Goal: Information Seeking & Learning: Learn about a topic

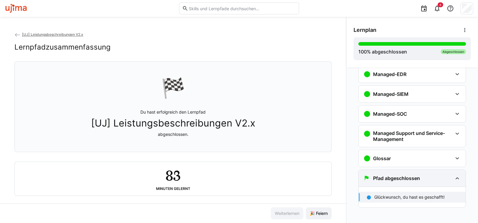
scroll to position [38, 0]
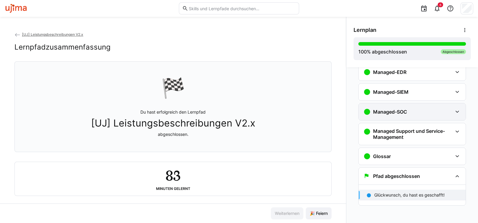
click at [389, 113] on h3 "Managed-SOC" at bounding box center [390, 112] width 34 height 6
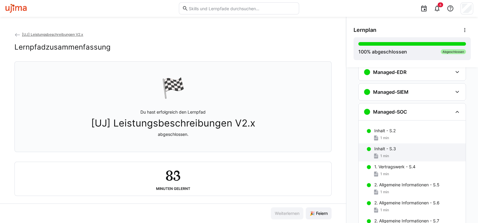
click at [382, 162] on div "Inhalt - S.3 1 min" at bounding box center [412, 152] width 107 height 18
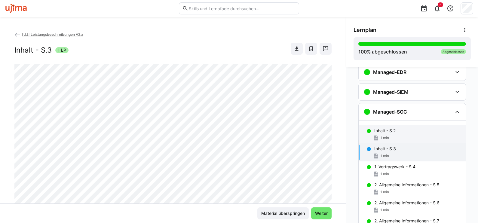
click at [382, 143] on div "Inhalt - S.2 1 min" at bounding box center [412, 134] width 107 height 18
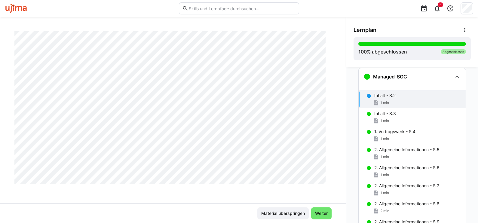
scroll to position [303, 0]
click at [381, 117] on div "Inhalt - S.3 1 min" at bounding box center [412, 117] width 107 height 18
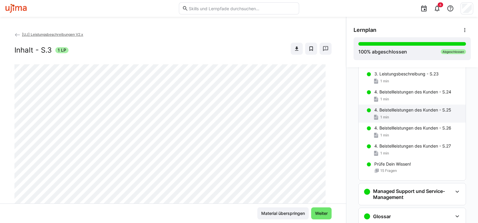
scroll to position [421, 0]
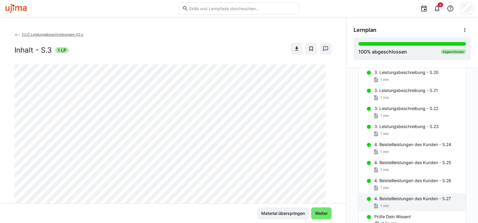
click at [409, 196] on p "4. Beistellleistungen des Kunden - S.27" at bounding box center [412, 199] width 77 height 6
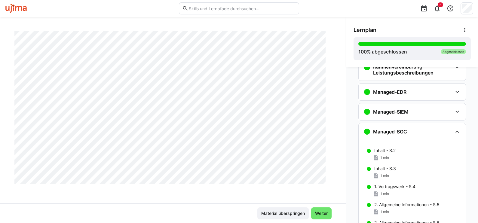
scroll to position [0, 0]
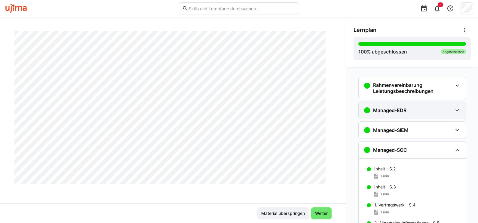
click at [381, 112] on h3 "Managed-EDR" at bounding box center [389, 110] width 33 height 6
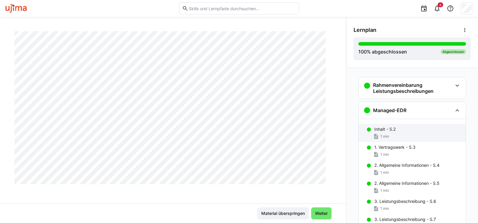
click at [382, 136] on span "1 min" at bounding box center [384, 136] width 9 height 5
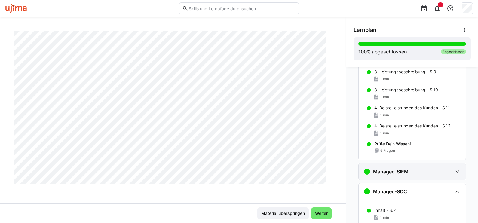
scroll to position [184, 0]
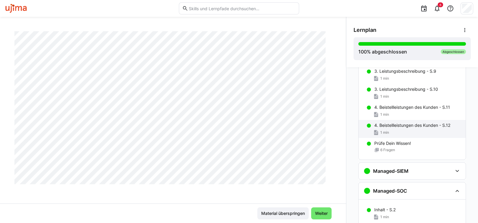
click at [408, 126] on p "4. Beistellleistungen des Kunden - S.12" at bounding box center [412, 125] width 76 height 6
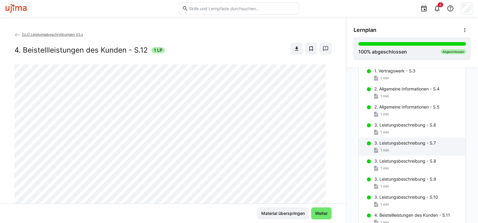
scroll to position [72, 0]
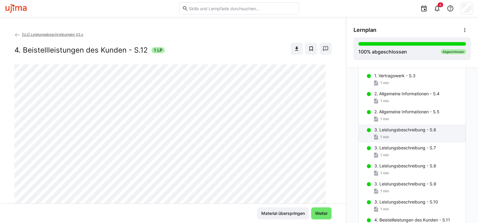
click at [403, 131] on p "3. Leistungsbeschreibung - S.6" at bounding box center [405, 130] width 62 height 6
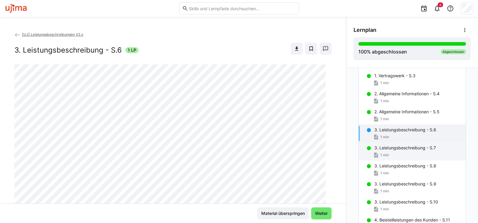
click at [398, 148] on p "3. Leistungsbeschreibung - S.7" at bounding box center [405, 148] width 62 height 6
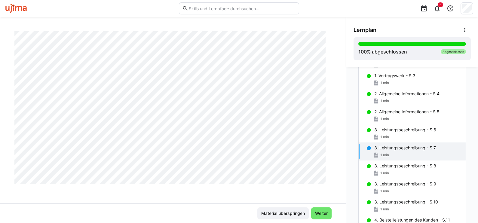
scroll to position [303, 0]
click at [394, 168] on p "3. Leistungsbeschreibung - S.8" at bounding box center [405, 166] width 62 height 6
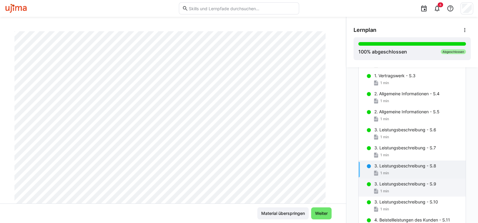
scroll to position [34, 0]
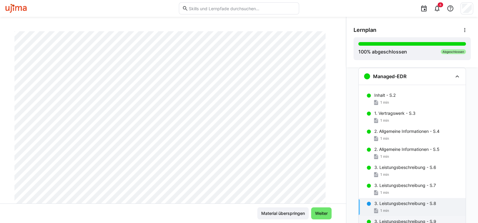
click at [405, 183] on p "3. Leistungsbeschreibung - S.7" at bounding box center [405, 186] width 62 height 6
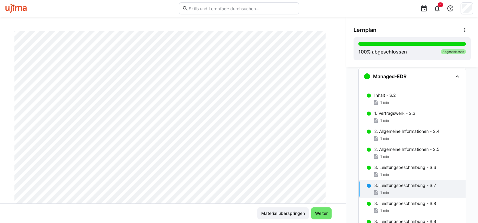
scroll to position [109, 0]
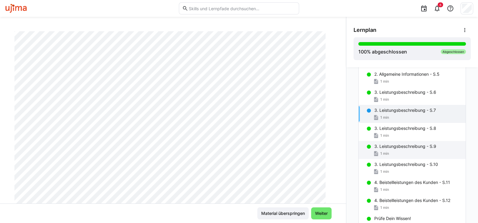
click at [398, 149] on p "3. Leistungsbeschreibung - S.9" at bounding box center [405, 146] width 62 height 6
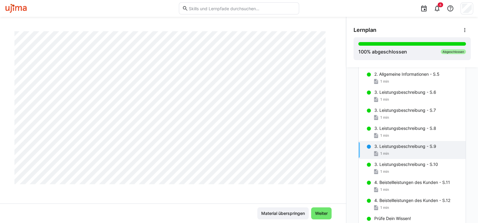
scroll to position [303, 0]
click at [387, 169] on div "1 min" at bounding box center [417, 172] width 87 height 6
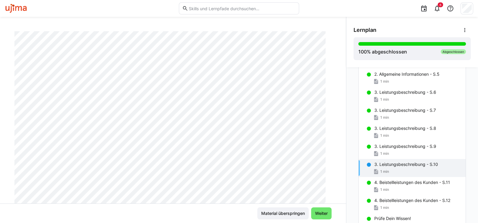
scroll to position [113, 0]
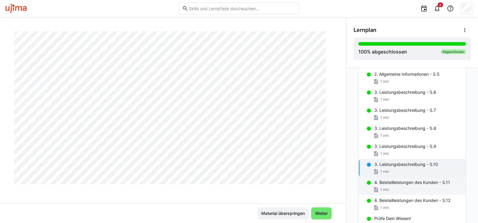
click at [400, 183] on p "4. Beistellleistungen des Kunden - S.11" at bounding box center [412, 183] width 76 height 6
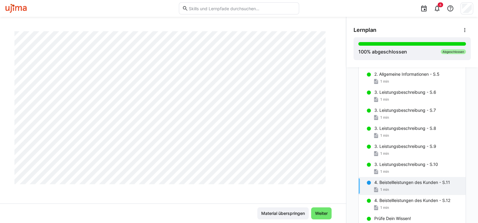
scroll to position [300, 0]
click at [384, 203] on div "4. Beistellleistungen des Kunden - S.12 1 min" at bounding box center [412, 204] width 107 height 18
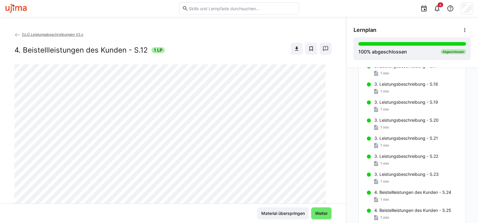
scroll to position [636, 0]
click at [399, 193] on p "4. Beistellleistungen des Kunden - S.26" at bounding box center [412, 192] width 77 height 6
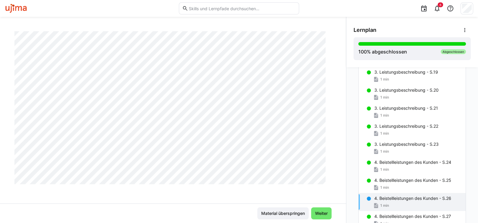
scroll to position [675, 0]
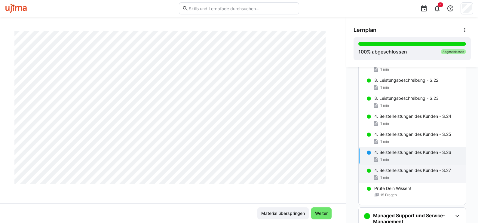
click at [398, 168] on p "4. Beistellleistungen des Kunden - S.27" at bounding box center [412, 171] width 77 height 6
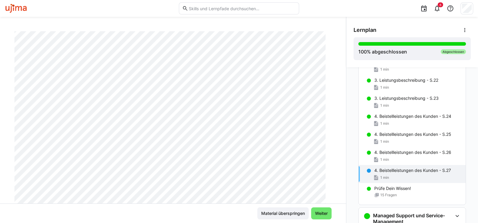
scroll to position [40, 0]
click at [404, 131] on p "4. Beistellleistungen des Kunden - S.25" at bounding box center [412, 134] width 77 height 6
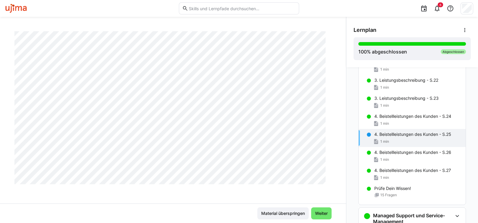
scroll to position [303, 0]
click at [390, 121] on div "1 min" at bounding box center [417, 124] width 87 height 6
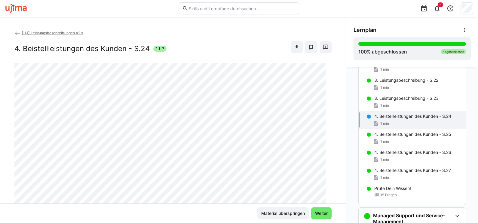
scroll to position [0, 0]
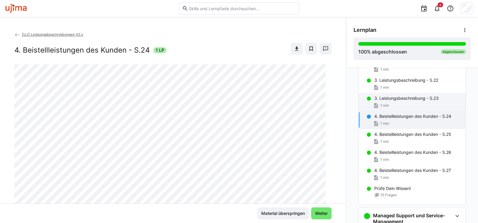
click at [388, 101] on div "3. Leistungsbeschreibung - S.23 1 min" at bounding box center [412, 102] width 107 height 18
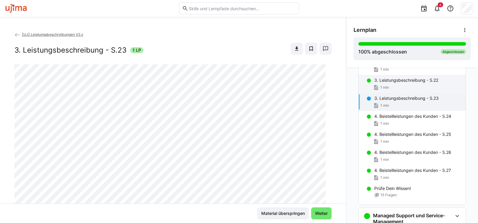
click at [390, 85] on div "1 min" at bounding box center [417, 88] width 87 height 6
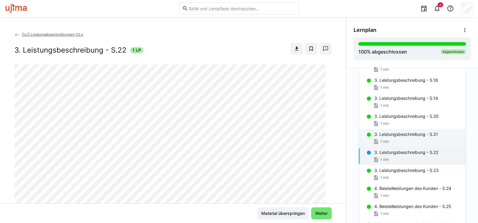
scroll to position [600, 0]
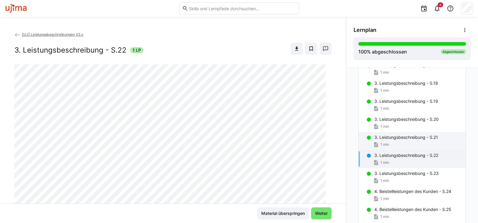
click at [387, 140] on div "3. Leistungsbeschreibung - S.21 1 min" at bounding box center [412, 141] width 107 height 18
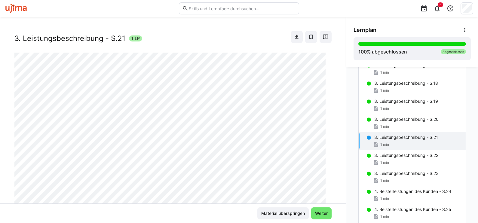
scroll to position [0, 0]
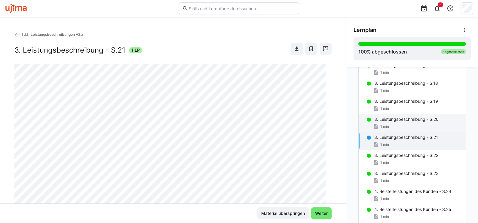
click at [377, 122] on div "3. Leistungsbeschreibung - S.20 1 min" at bounding box center [412, 123] width 107 height 18
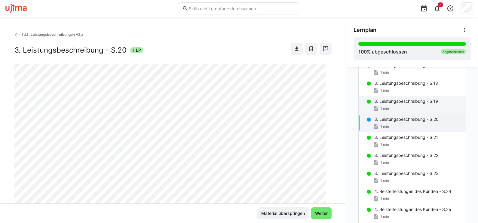
click at [394, 106] on div "1 min" at bounding box center [417, 109] width 87 height 6
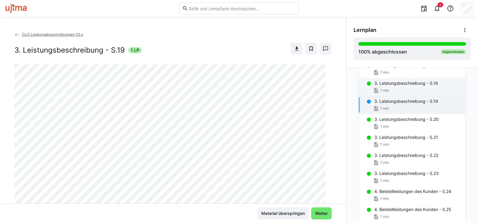
click at [387, 88] on div "1 min" at bounding box center [417, 91] width 87 height 6
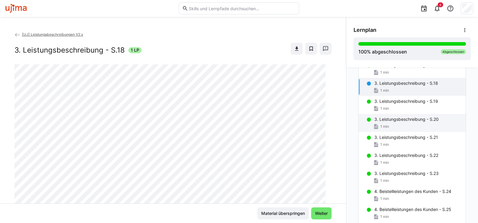
scroll to position [525, 0]
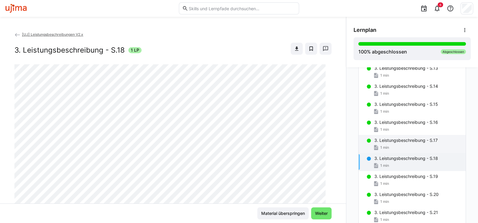
click at [387, 143] on div "3. Leistungsbeschreibung - S.17 1 min" at bounding box center [412, 144] width 107 height 18
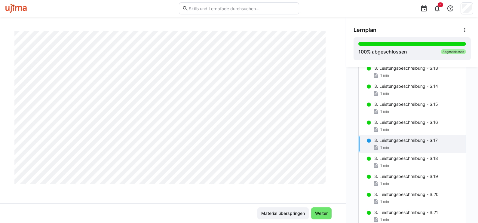
scroll to position [263, 0]
click at [385, 124] on p "3. Leistungsbeschreibung - S.16" at bounding box center [406, 122] width 64 height 6
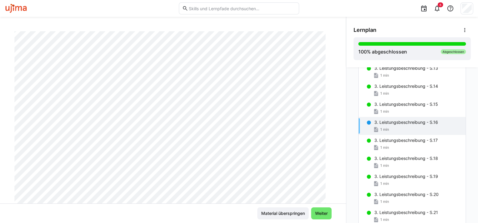
scroll to position [0, 0]
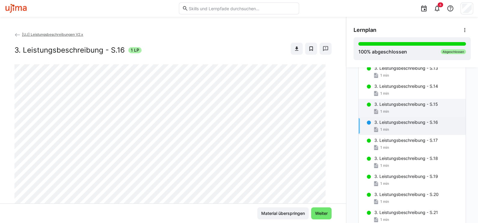
click at [389, 107] on div "3. Leistungsbeschreibung - S.15 1 min" at bounding box center [412, 108] width 107 height 18
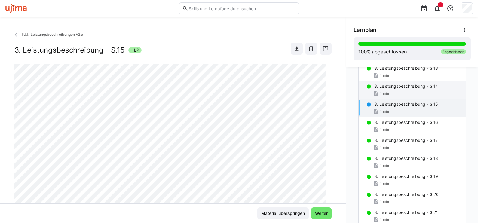
click at [391, 89] on div "3. Leistungsbeschreibung - S.14 1 min" at bounding box center [412, 90] width 107 height 18
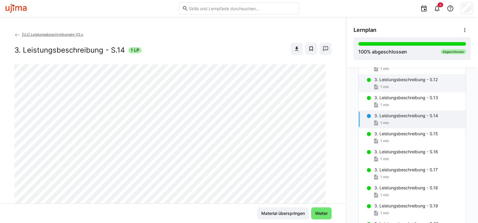
scroll to position [449, 0]
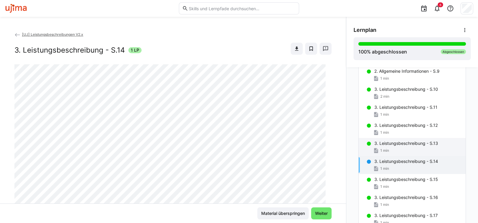
click at [385, 146] on p "3. Leistungsbeschreibung - S.13" at bounding box center [406, 143] width 64 height 6
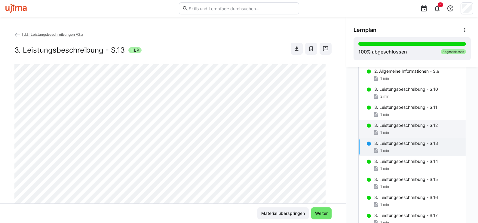
click at [381, 123] on p "3. Leistungsbeschreibung - S.12" at bounding box center [405, 125] width 63 height 6
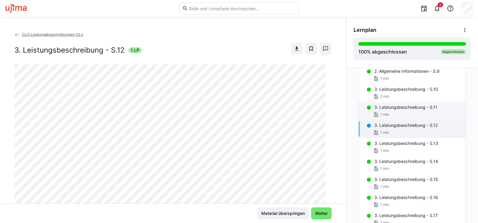
click at [389, 108] on p "3. Leistungsbeschreibung - S.11" at bounding box center [405, 107] width 63 height 6
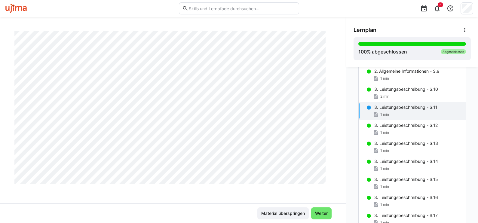
scroll to position [113, 0]
click at [386, 94] on div "2 min" at bounding box center [381, 97] width 16 height 6
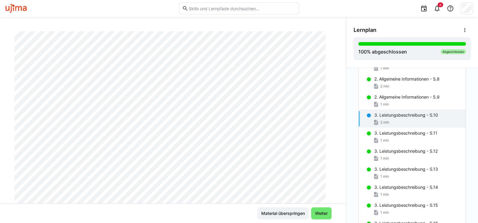
scroll to position [412, 0]
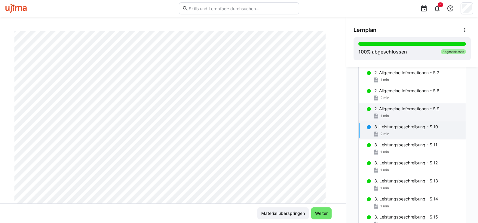
click at [385, 112] on div "2. Allgemeine Informationen - S.9 1 min" at bounding box center [412, 112] width 107 height 18
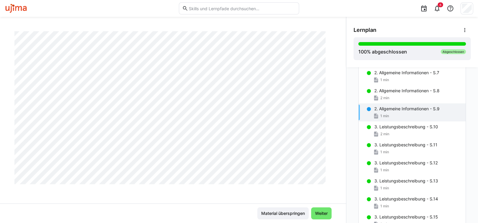
scroll to position [150, 0]
click at [385, 95] on div "2 min" at bounding box center [381, 98] width 16 height 6
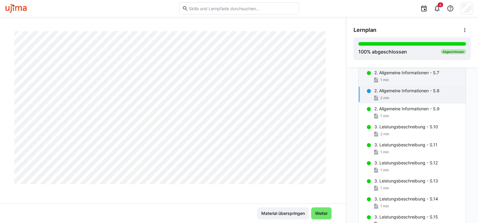
click at [389, 77] on div "1 min" at bounding box center [417, 80] width 87 height 6
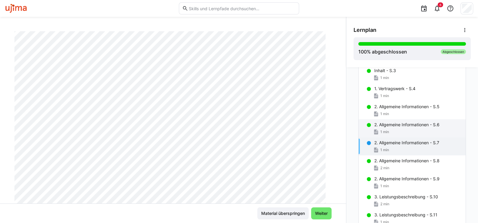
scroll to position [337, 0]
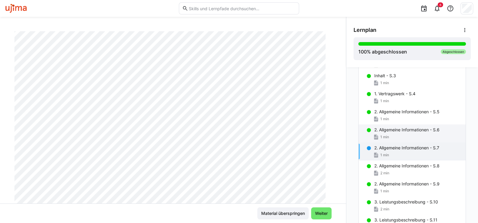
click at [381, 134] on div "1 min" at bounding box center [381, 137] width 16 height 6
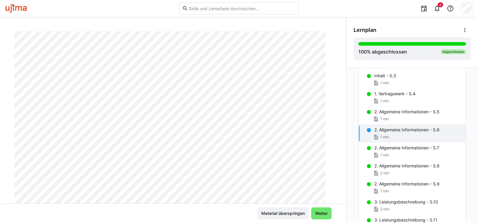
scroll to position [2, 0]
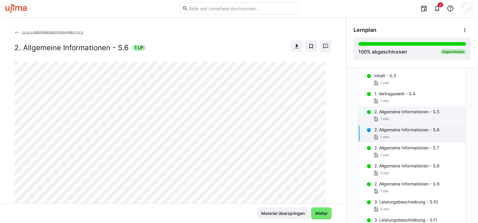
click at [380, 117] on span "1 min" at bounding box center [384, 119] width 9 height 5
